Goal: Task Accomplishment & Management: Complete application form

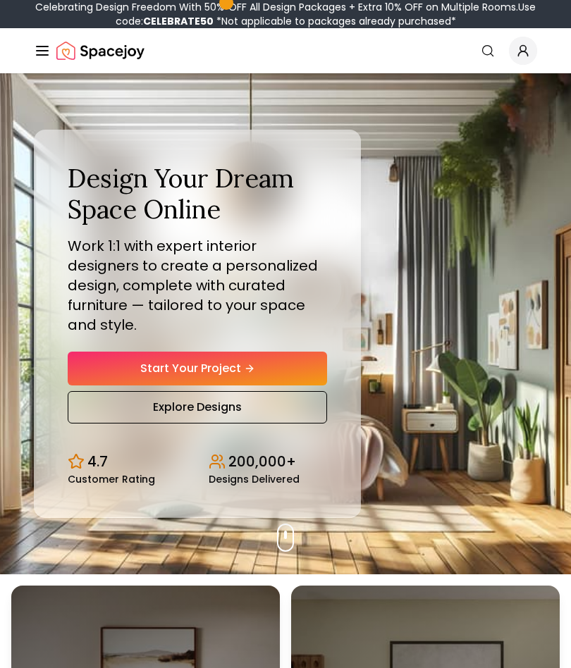
click at [287, 371] on link "Start Your Project" at bounding box center [197, 369] width 259 height 34
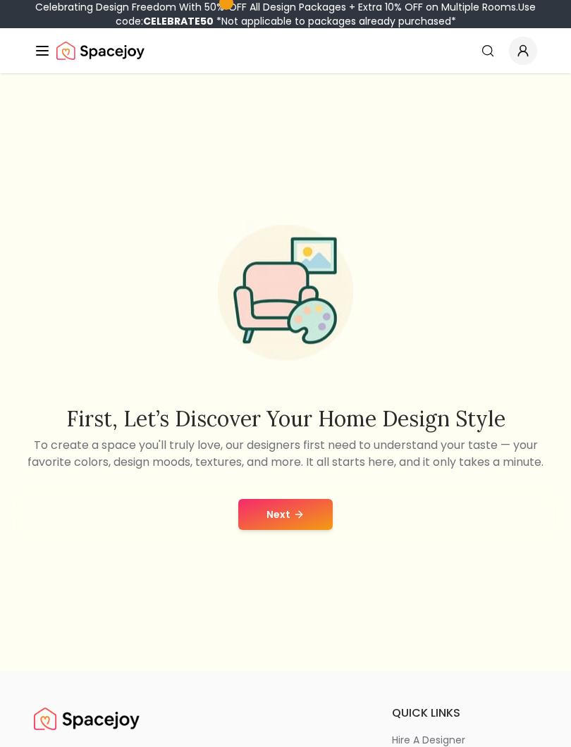
click at [310, 514] on button "Next" at bounding box center [285, 514] width 94 height 31
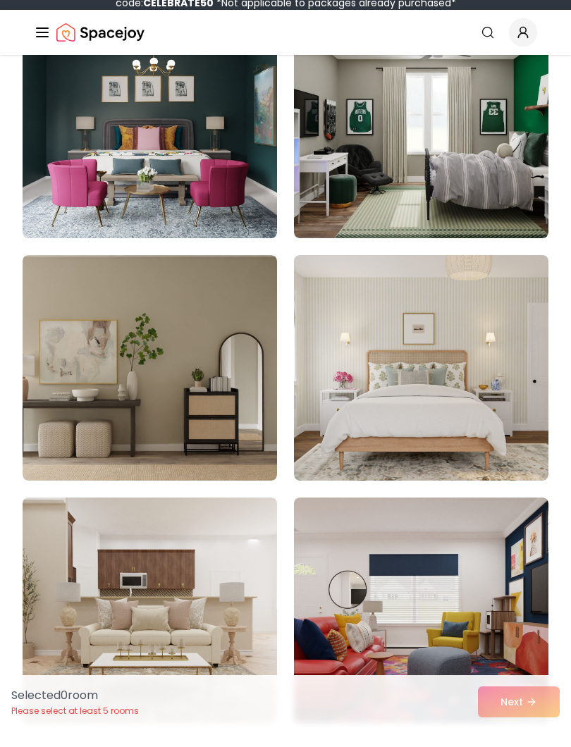
scroll to position [4833, 0]
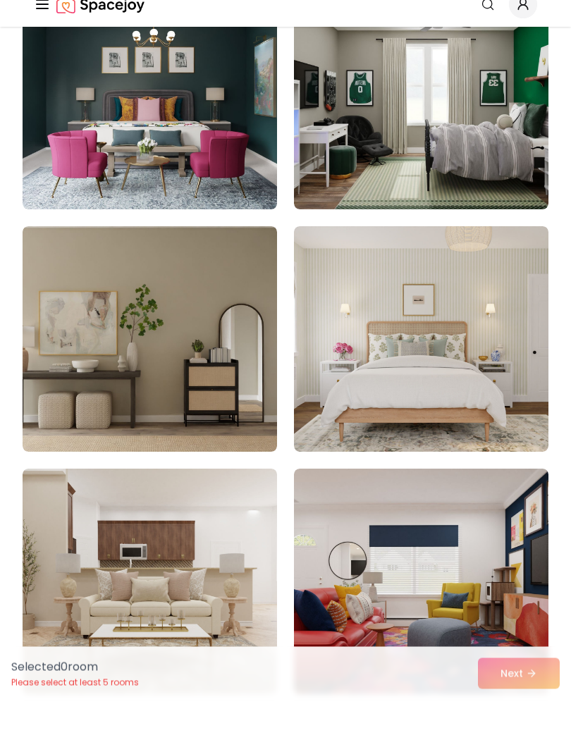
click at [503, 159] on img at bounding box center [421, 143] width 254 height 225
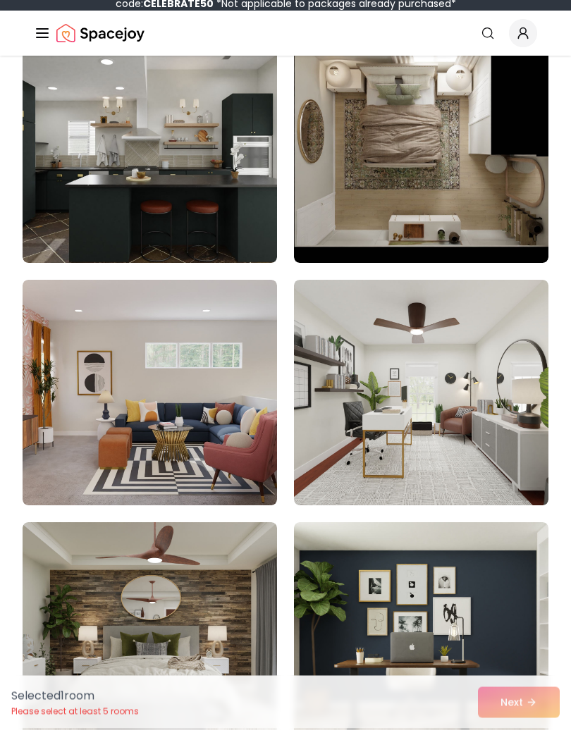
scroll to position [204, 0]
click at [213, 435] on img at bounding box center [150, 409] width 254 height 225
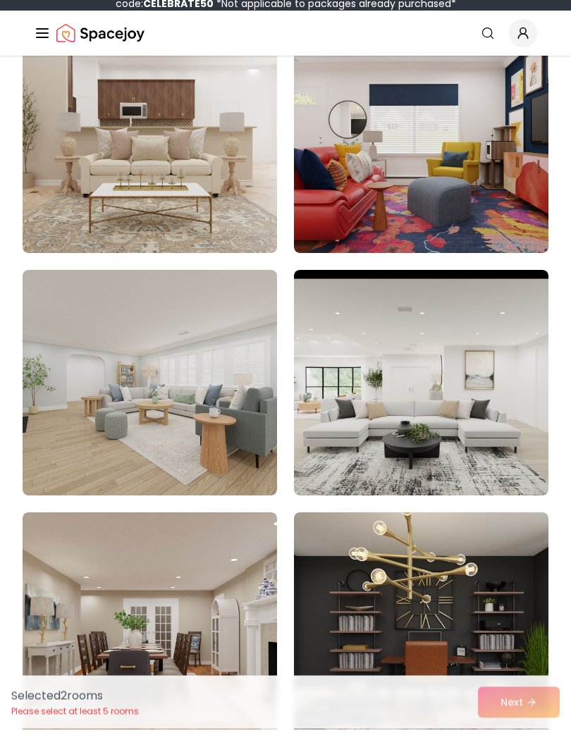
scroll to position [5303, 0]
click at [480, 211] on img at bounding box center [421, 157] width 254 height 225
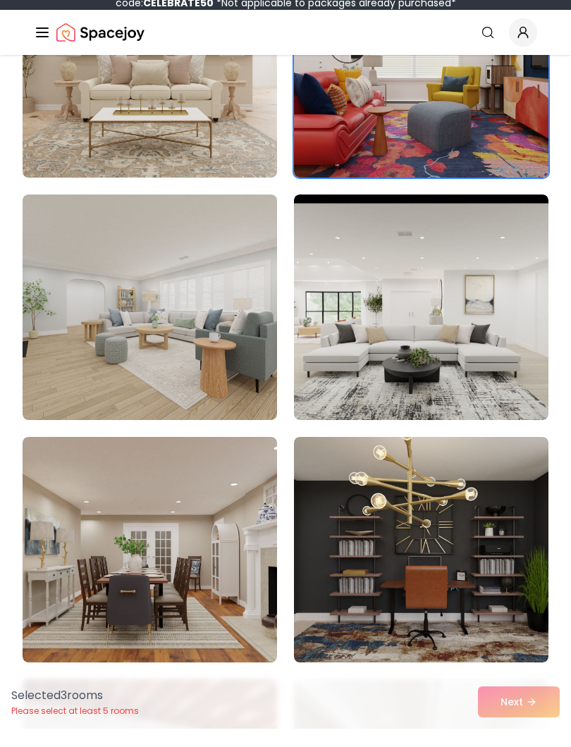
scroll to position [5379, 0]
click at [464, 177] on img at bounding box center [421, 82] width 254 height 225
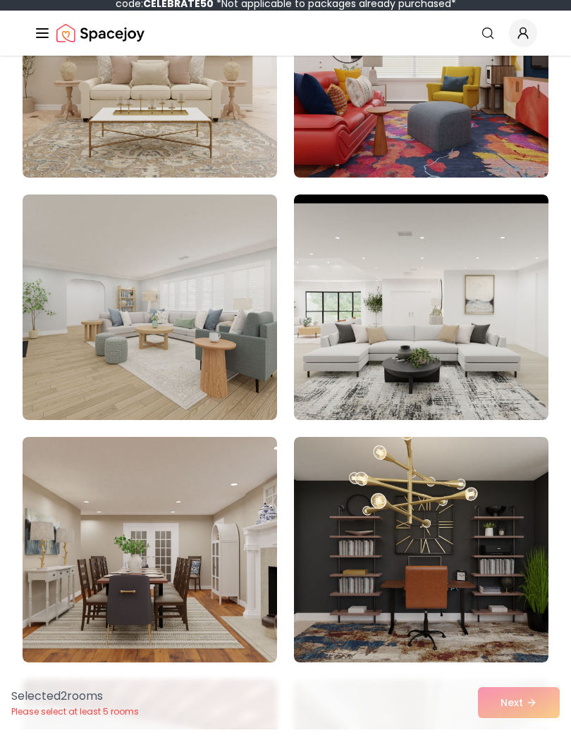
click at [514, 151] on img at bounding box center [421, 82] width 254 height 225
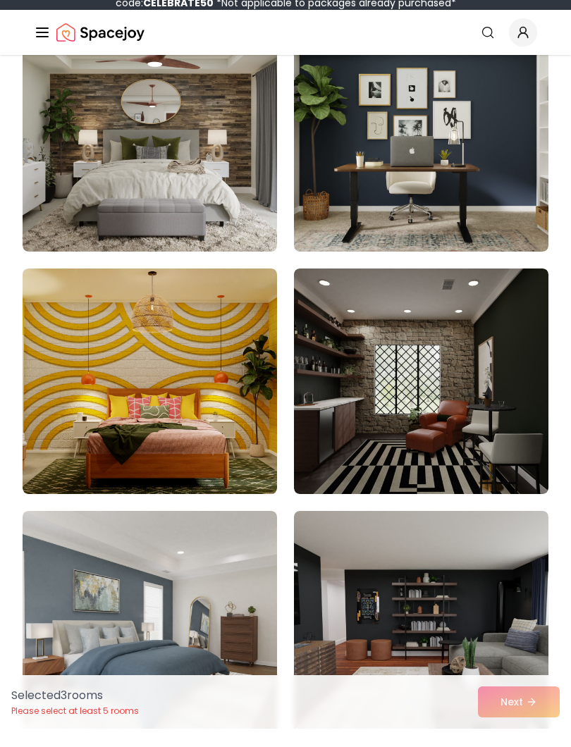
scroll to position [700, 0]
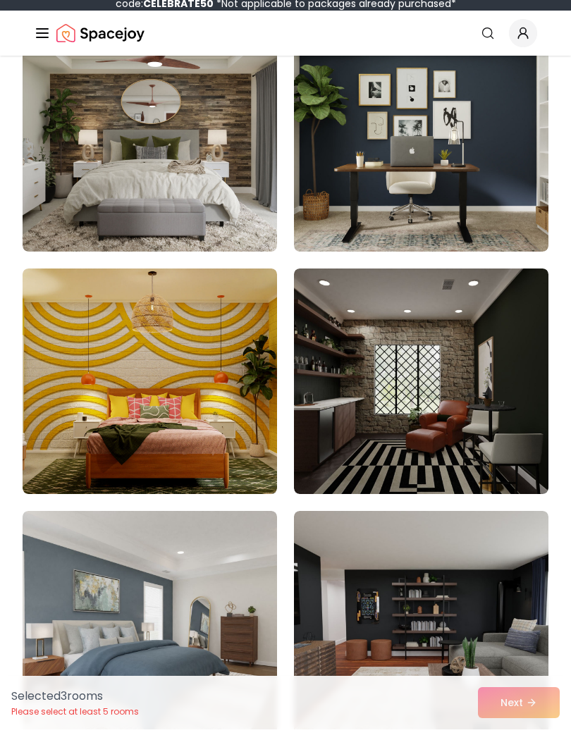
click at [227, 440] on img at bounding box center [150, 398] width 254 height 225
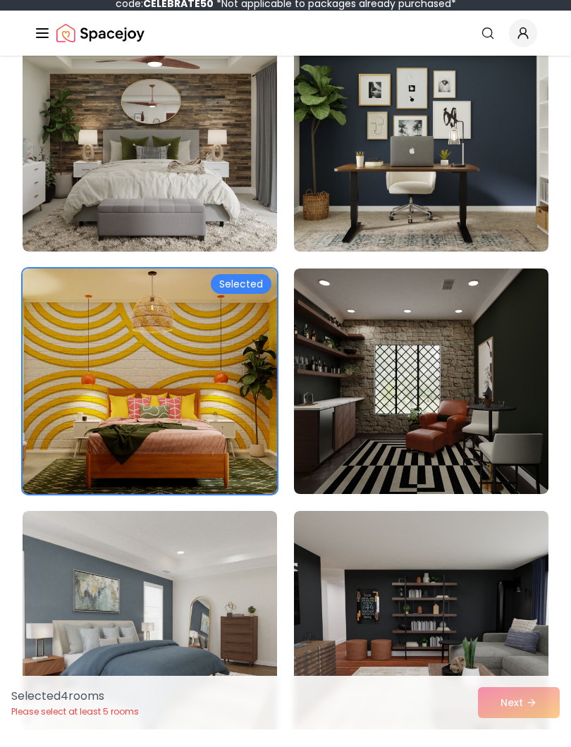
click at [231, 423] on img at bounding box center [150, 398] width 254 height 225
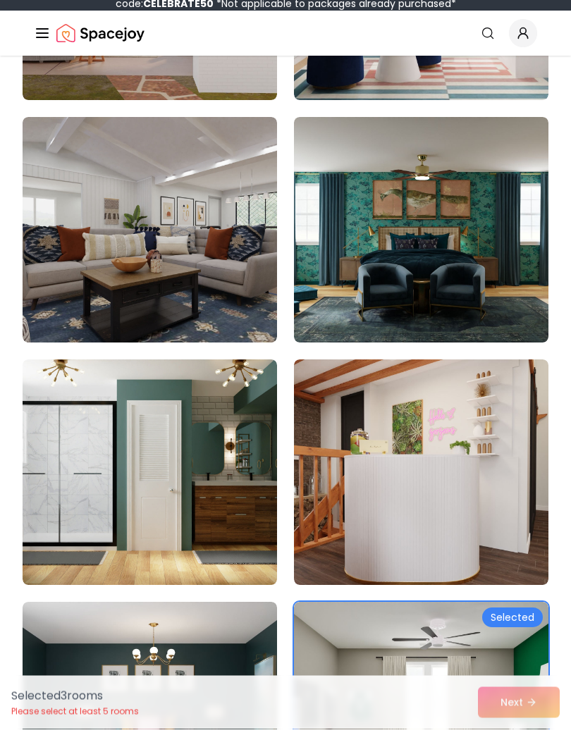
scroll to position [4245, 0]
click at [227, 313] on img at bounding box center [150, 247] width 254 height 225
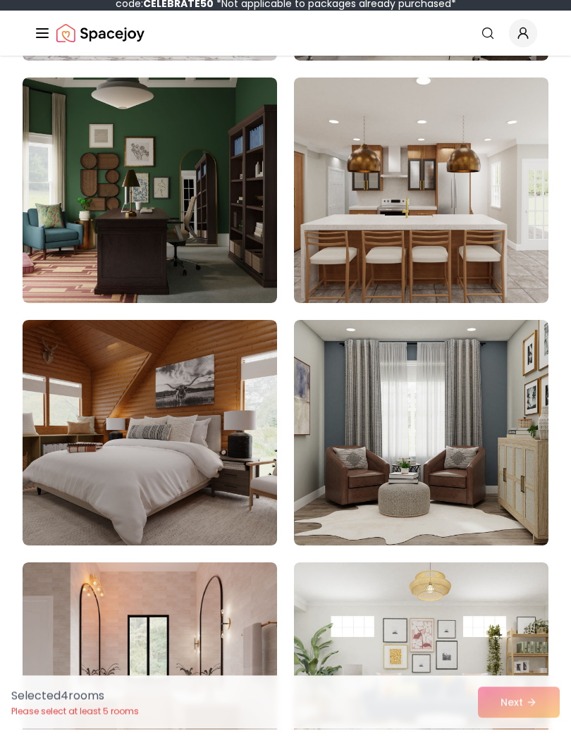
scroll to position [10827, 0]
click at [479, 433] on img at bounding box center [421, 449] width 254 height 225
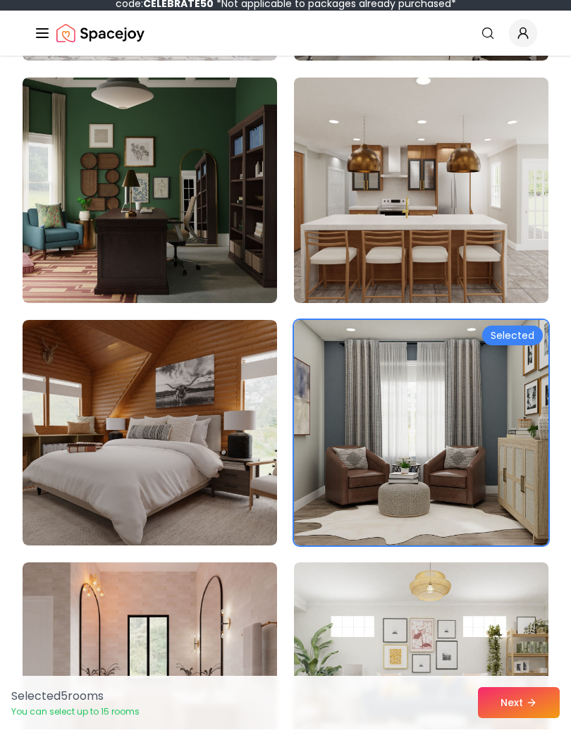
click at [537, 714] on icon at bounding box center [531, 719] width 11 height 11
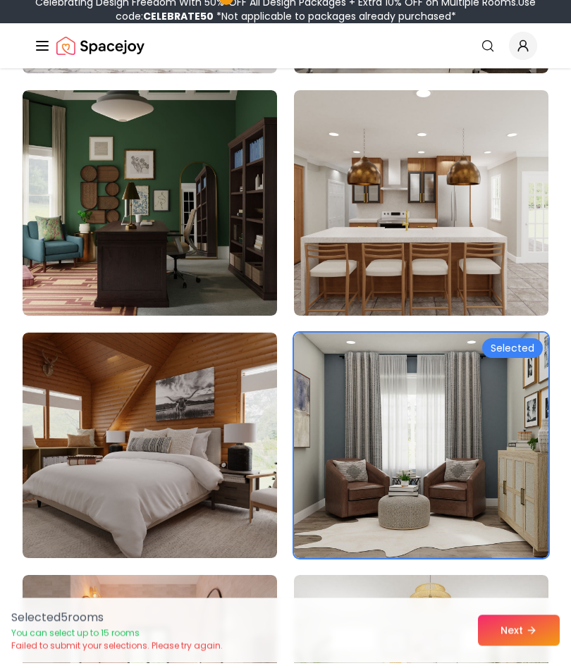
scroll to position [10832, 0]
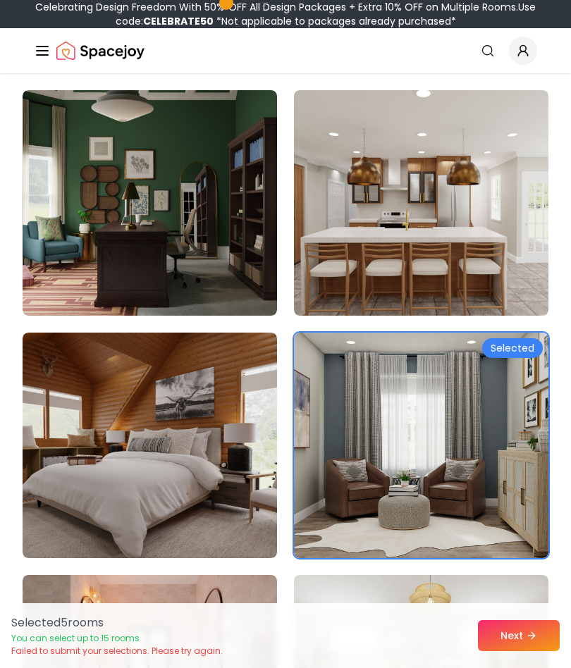
click at [532, 635] on icon at bounding box center [531, 635] width 6 height 0
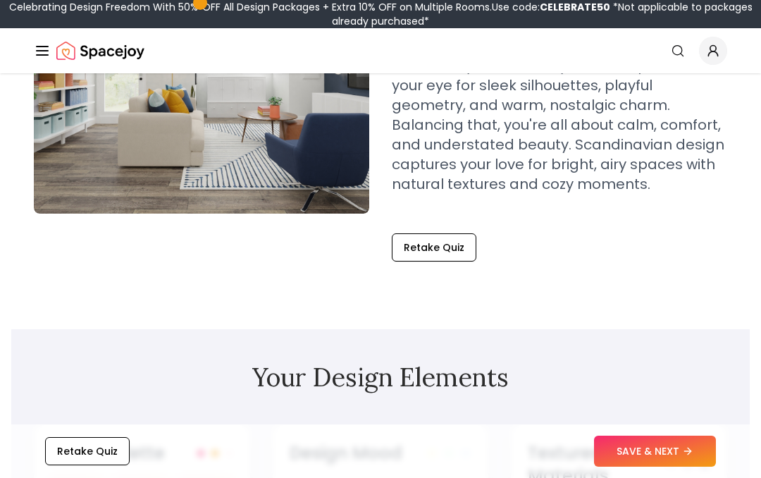
scroll to position [257, 0]
